Goal: Task Accomplishment & Management: Manage account settings

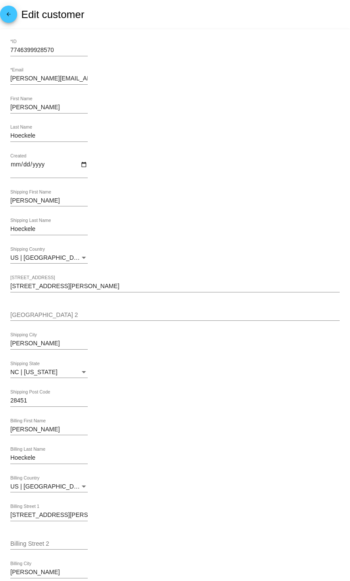
scroll to position [188, 0]
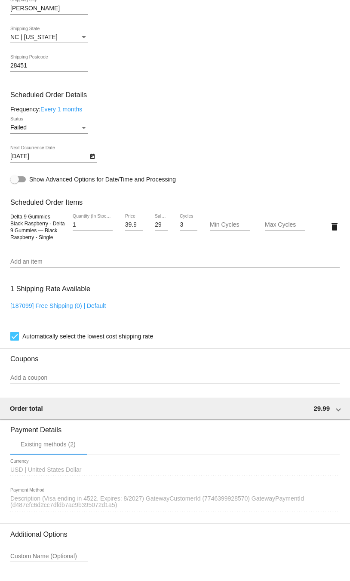
scroll to position [511, 0]
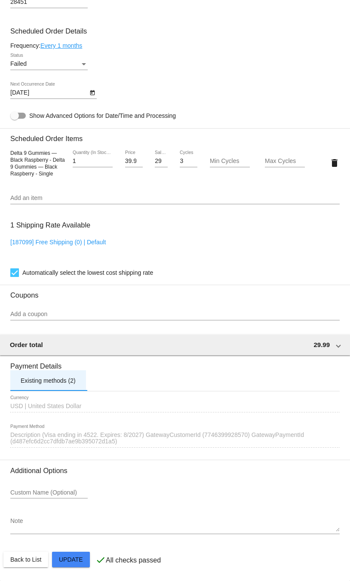
click at [58, 381] on div "Existing methods (2)" at bounding box center [48, 380] width 55 height 7
click at [51, 430] on div "1539135 Description (Visa ending in 4522. Expires: 8/2027) GatewayCustomerId (7…" at bounding box center [174, 436] width 329 height 24
click at [51, 438] on span "Description (Visa ending in 4522. Expires: 8/2027) GatewayCustomerId (774639992…" at bounding box center [157, 438] width 294 height 14
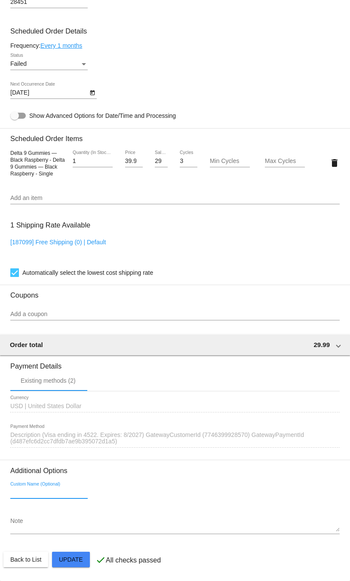
click at [49, 495] on input "Custom Name (Optional)" at bounding box center [48, 492] width 77 height 7
click at [92, 443] on span "Description (Visa ending in 4522. Expires: 8/2027) GatewayCustomerId (774639992…" at bounding box center [157, 438] width 294 height 14
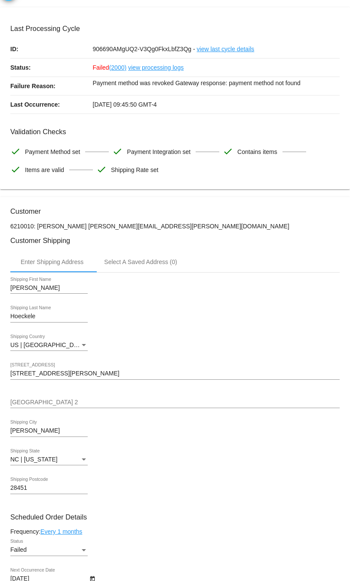
scroll to position [0, 0]
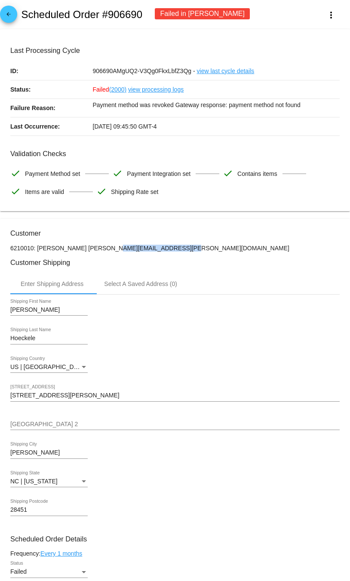
drag, startPoint x: 85, startPoint y: 249, endPoint x: 166, endPoint y: 252, distance: 81.4
click at [166, 252] on p "6210010: Robert Hoeckele bob.hoeckele@gmail.com" at bounding box center [174, 248] width 329 height 7
copy p "[PERSON_NAME][EMAIL_ADDRESS][PERSON_NAME][DOMAIN_NAME]"
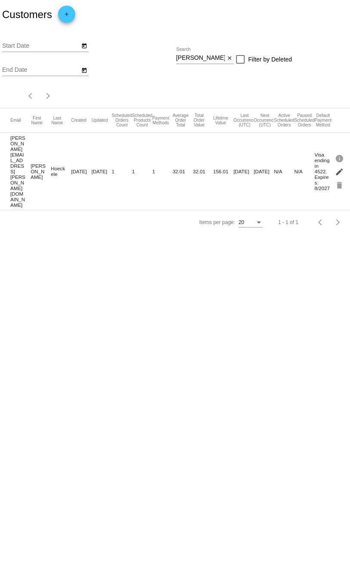
click at [340, 165] on mat-icon "edit" at bounding box center [340, 171] width 10 height 13
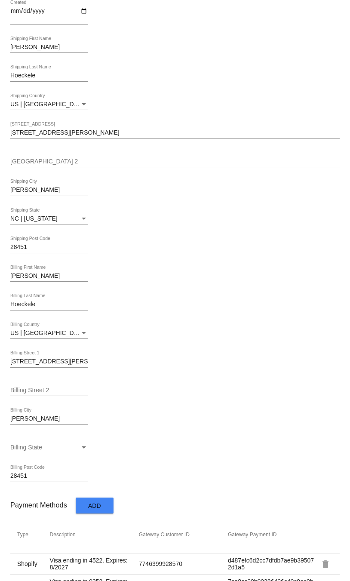
scroll to position [209, 0]
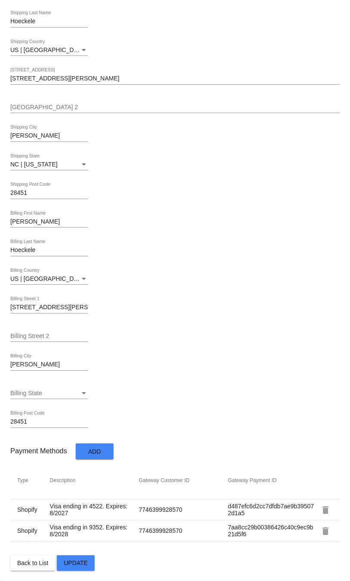
click at [330, 510] on mat-icon "delete" at bounding box center [325, 510] width 10 height 10
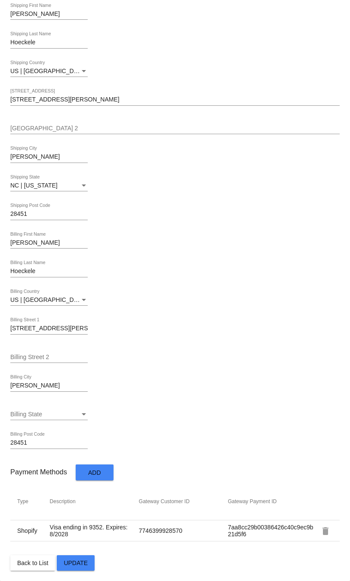
scroll to position [188, 0]
click at [75, 560] on span "Update" at bounding box center [76, 563] width 24 height 7
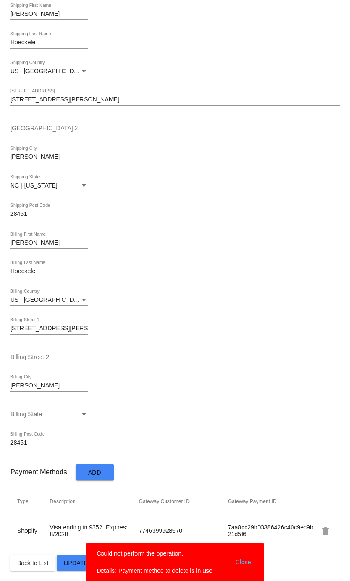
click at [206, 412] on div "Billing State Billing State" at bounding box center [174, 415] width 329 height 25
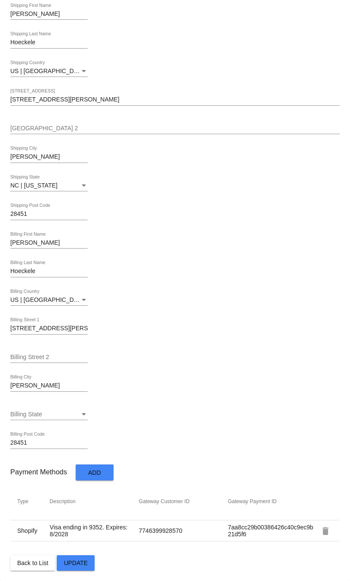
click at [99, 475] on span "Add" at bounding box center [94, 472] width 13 height 7
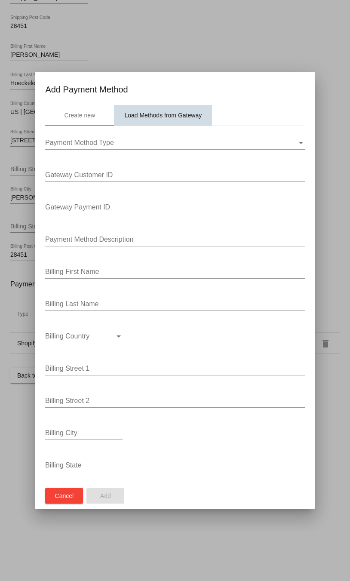
click at [173, 112] on div "Load Methods from Gateway" at bounding box center [162, 115] width 77 height 7
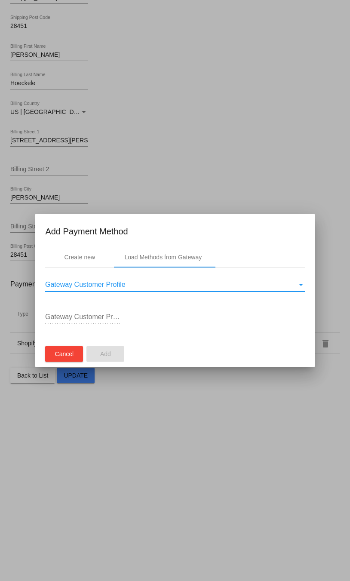
click at [300, 286] on div "Gateway Customer Profile" at bounding box center [301, 285] width 8 height 8
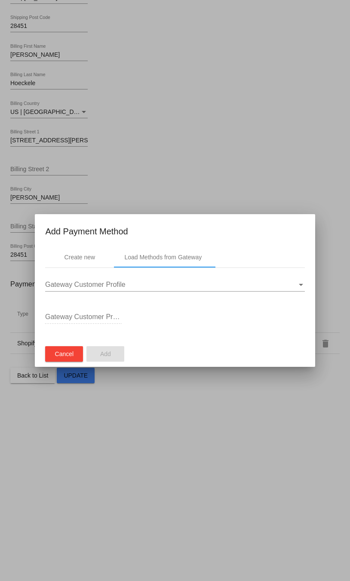
click at [227, 322] on div "Gateway Customer Profile ID" at bounding box center [174, 319] width 259 height 28
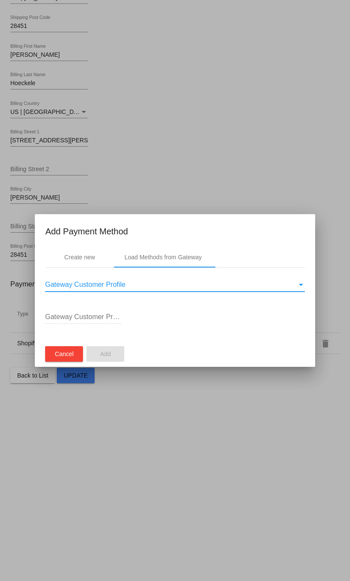
click at [115, 285] on span "Gateway Customer Profile" at bounding box center [85, 284] width 80 height 7
click at [115, 284] on span "Gateway Customer Profile" at bounding box center [85, 284] width 80 height 7
click at [153, 286] on div "Gateway Customer Profile" at bounding box center [171, 285] width 252 height 8
click at [304, 286] on div "Gateway Customer Profile" at bounding box center [301, 285] width 8 height 8
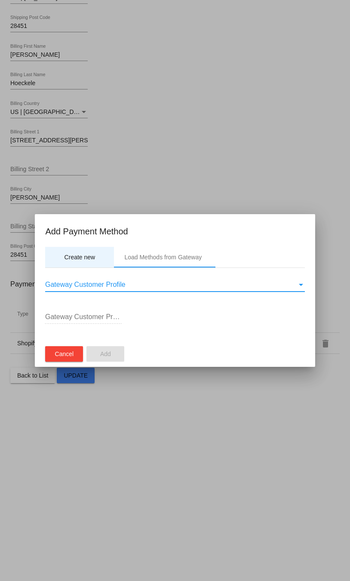
click at [77, 261] on div "Create new" at bounding box center [79, 257] width 69 height 21
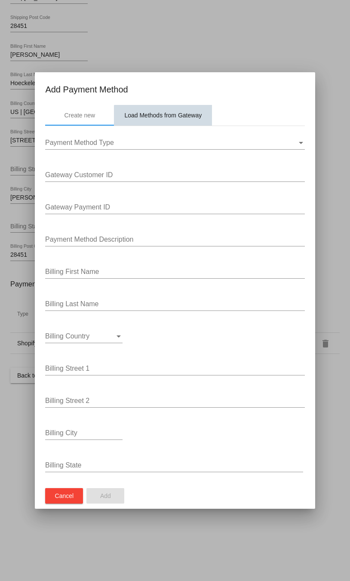
click at [167, 119] on div "Load Methods from Gateway" at bounding box center [163, 115] width 98 height 21
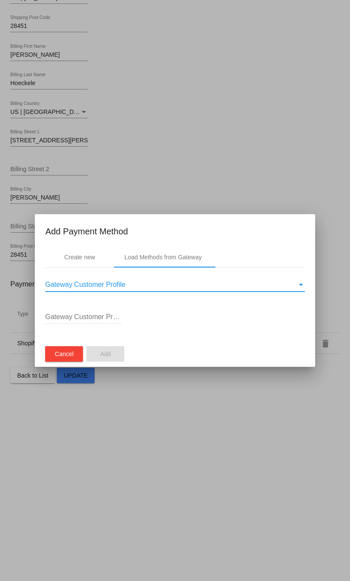
click at [302, 285] on div "Gateway Customer Profile" at bounding box center [301, 285] width 4 height 2
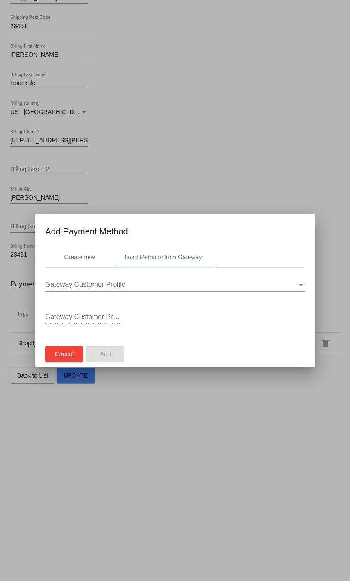
click at [88, 317] on mat-dialog-container "Add Payment Method Create new Load Methods from Gateway Gateway Customer Profil…" at bounding box center [175, 290] width 280 height 153
click at [120, 324] on div "Gateway Customer Profile ID" at bounding box center [83, 319] width 77 height 28
click at [111, 323] on div at bounding box center [83, 323] width 77 height 0
click at [156, 288] on div "Gateway Customer Profile" at bounding box center [171, 285] width 252 height 8
click at [324, 184] on div at bounding box center [175, 290] width 350 height 581
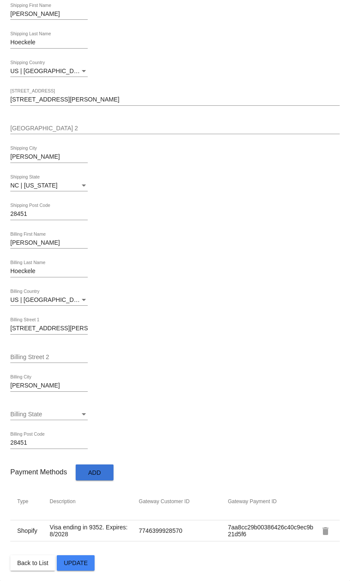
click at [71, 563] on span "Update" at bounding box center [76, 563] width 24 height 7
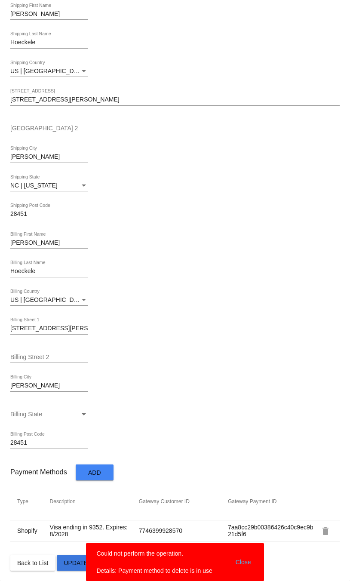
click at [74, 566] on span "Update" at bounding box center [76, 563] width 24 height 7
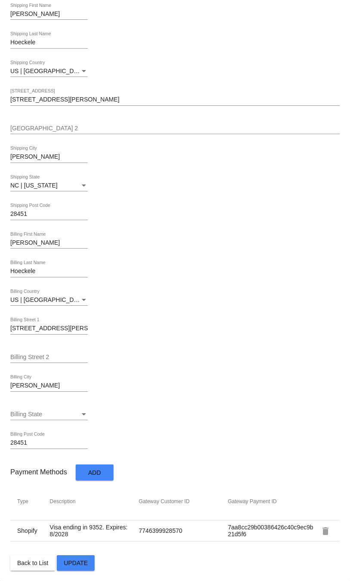
click at [74, 566] on span "Update" at bounding box center [76, 563] width 24 height 7
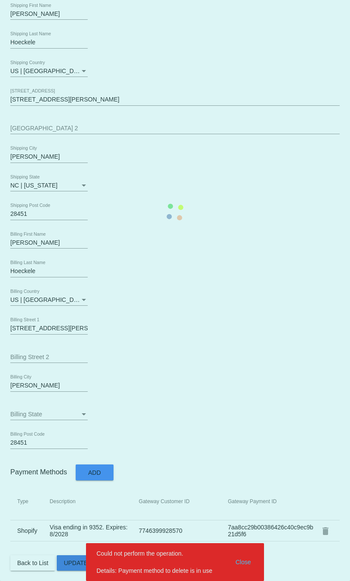
click at [74, 566] on mat-card "7746399928570 *ID bob.hoeckele@gmail.com *Email Robert First Name Hoeckele Last…" at bounding box center [175, 212] width 350 height 738
click at [74, 566] on span "Update" at bounding box center [76, 563] width 24 height 7
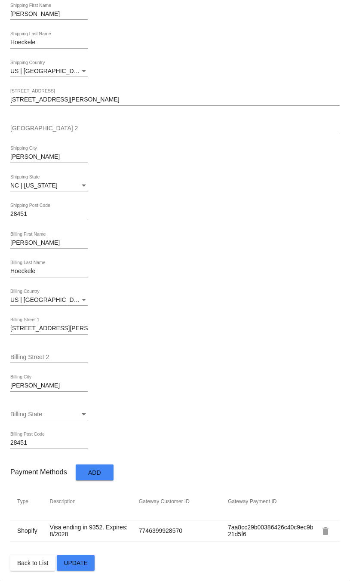
click at [35, 566] on span "Back to List" at bounding box center [32, 563] width 31 height 7
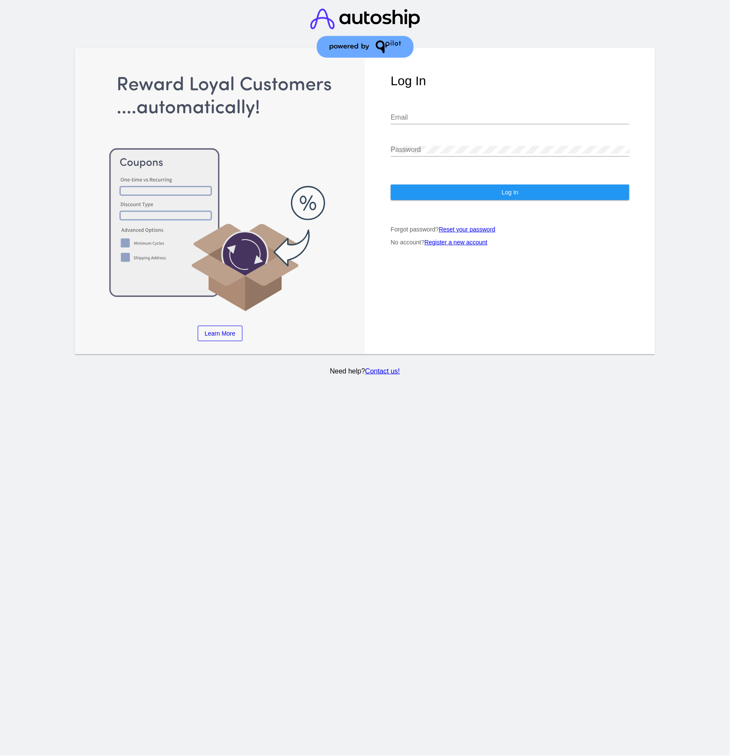
type input "[PERSON_NAME][EMAIL_ADDRESS][PERSON_NAME][DOMAIN_NAME]"
click at [456, 190] on button "Log In" at bounding box center [510, 192] width 239 height 15
click at [455, 190] on button "Log In" at bounding box center [510, 192] width 239 height 15
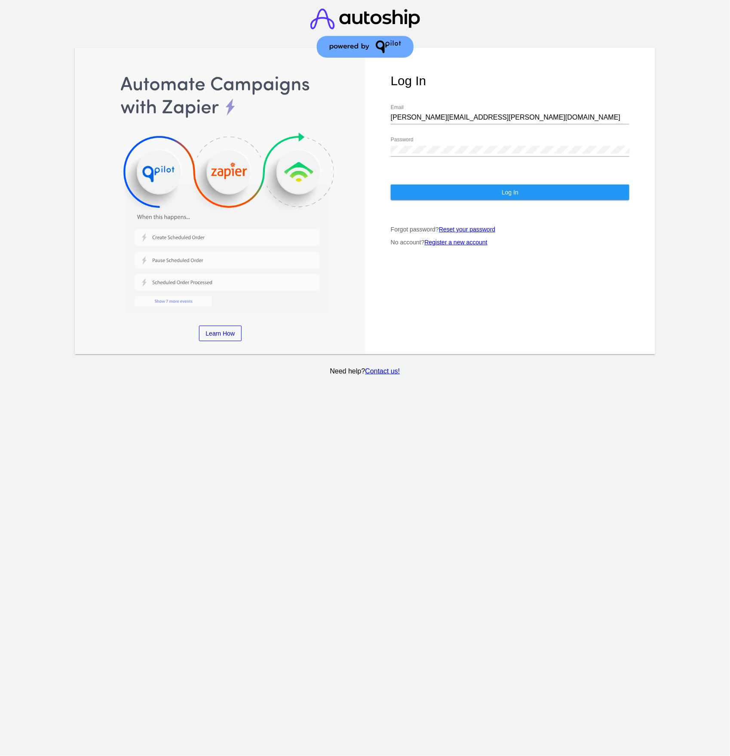
click at [396, 18] on img at bounding box center [366, 33] width 110 height 66
click at [395, 26] on img at bounding box center [366, 33] width 110 height 66
click at [390, 39] on img at bounding box center [366, 33] width 110 height 66
click at [390, 42] on img at bounding box center [366, 33] width 110 height 66
click at [391, 55] on img at bounding box center [366, 33] width 110 height 66
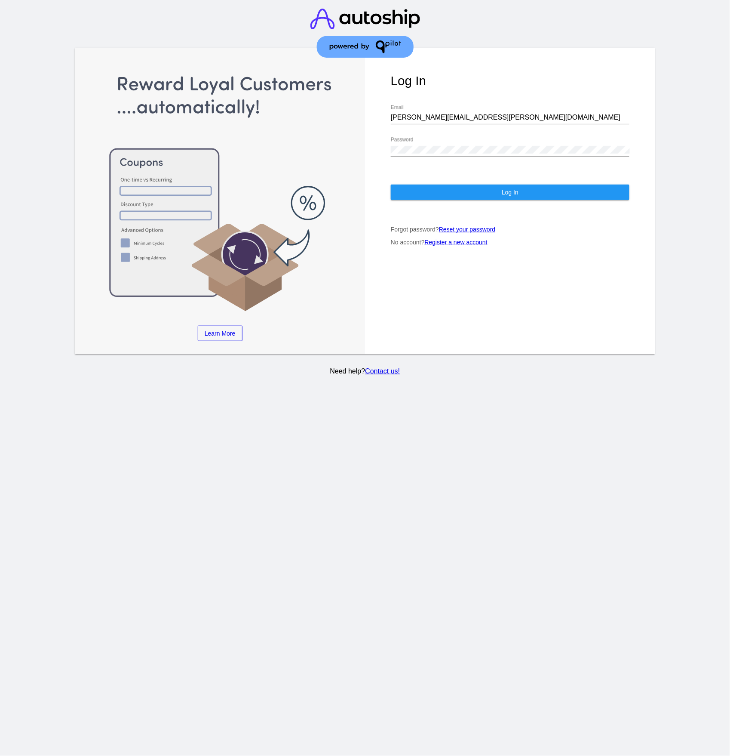
click at [456, 115] on input "raymond.trang@upexi.com" at bounding box center [510, 118] width 239 height 8
click at [483, 188] on button "Log In" at bounding box center [510, 192] width 239 height 15
